Goal: Navigation & Orientation: Understand site structure

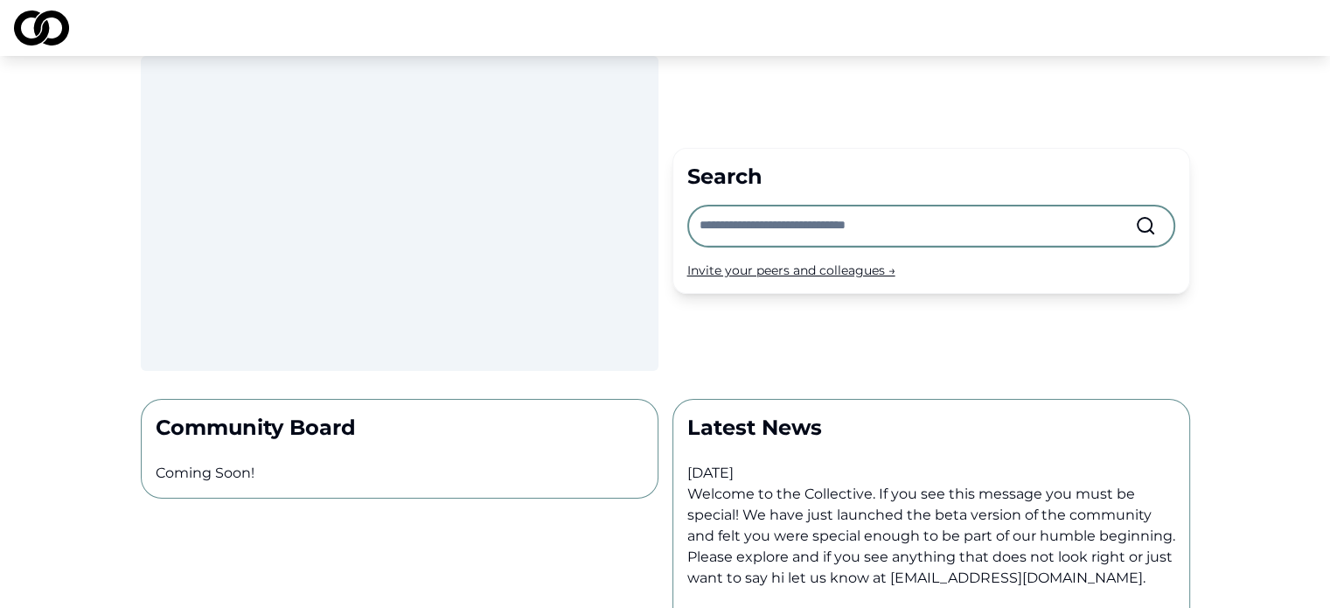
click at [476, 317] on div at bounding box center [400, 213] width 518 height 315
